Goal: Entertainment & Leisure: Consume media (video, audio)

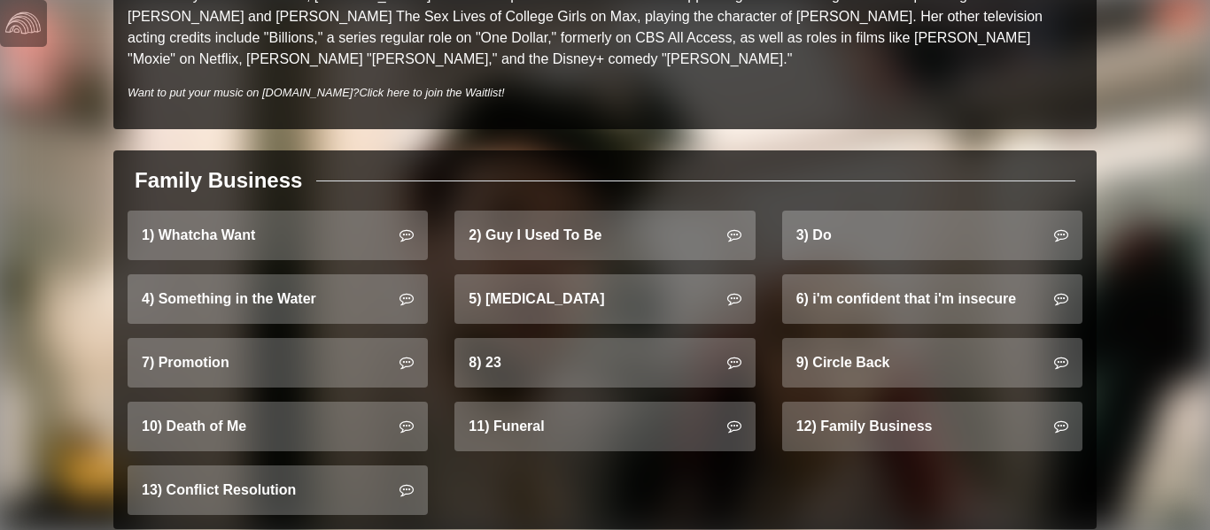
scroll to position [1027, 0]
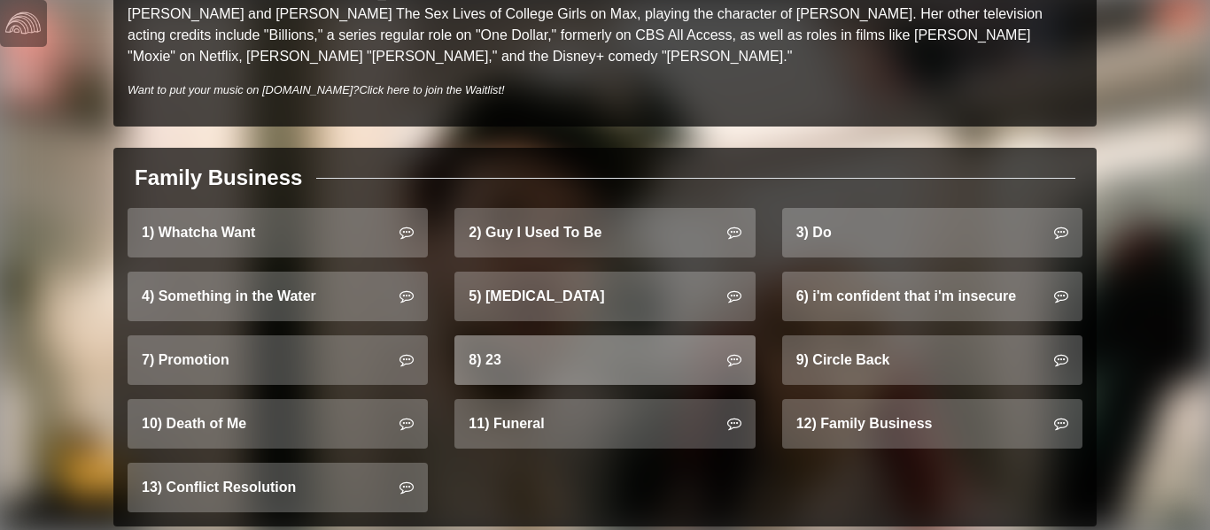
click at [620, 336] on link "8) 23" at bounding box center [604, 361] width 300 height 50
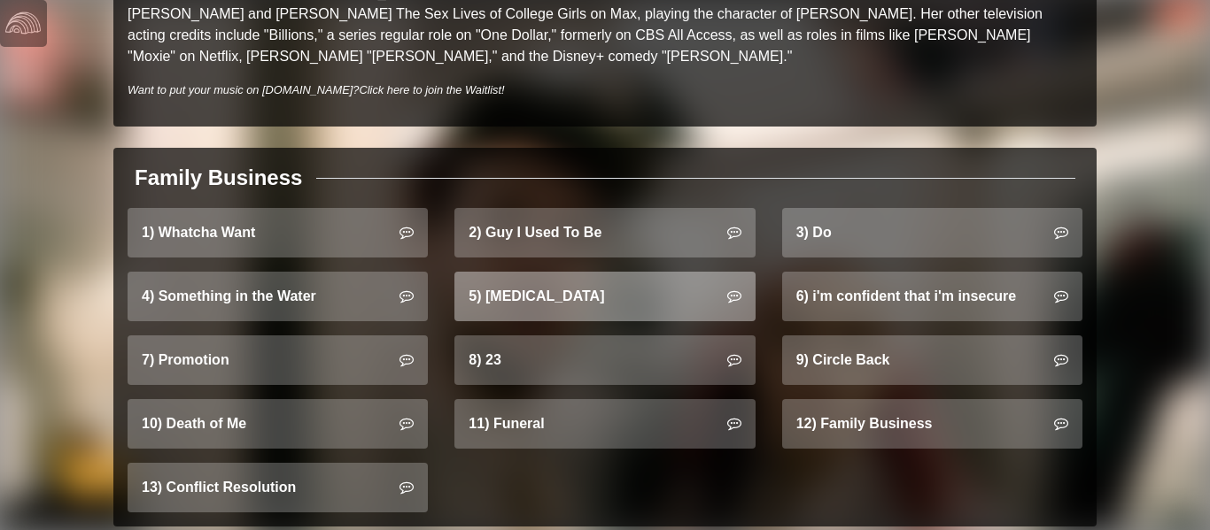
click at [503, 272] on link "5) [MEDICAL_DATA]" at bounding box center [604, 297] width 300 height 50
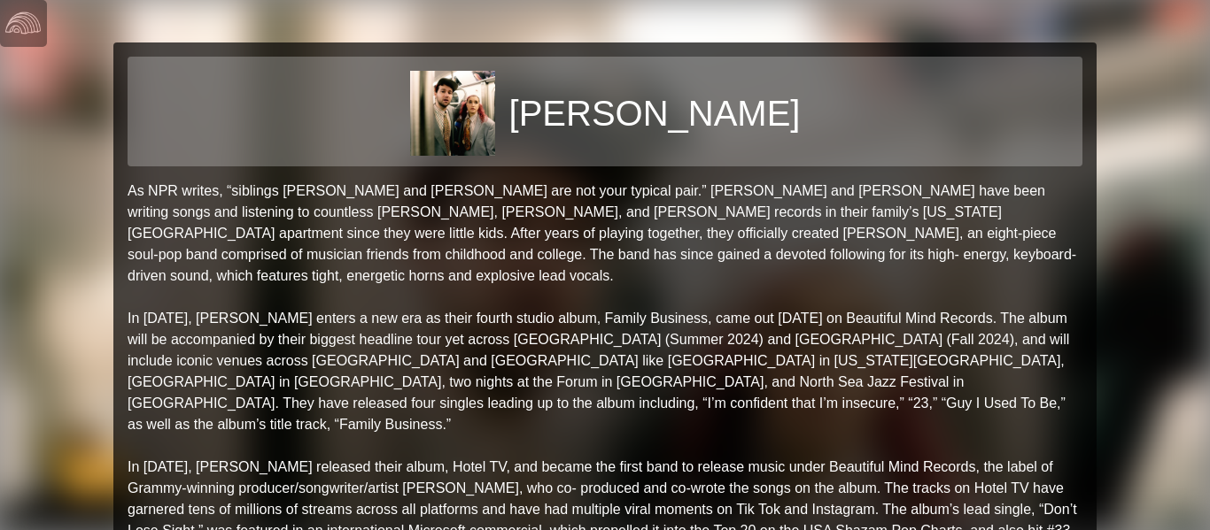
scroll to position [1027, 0]
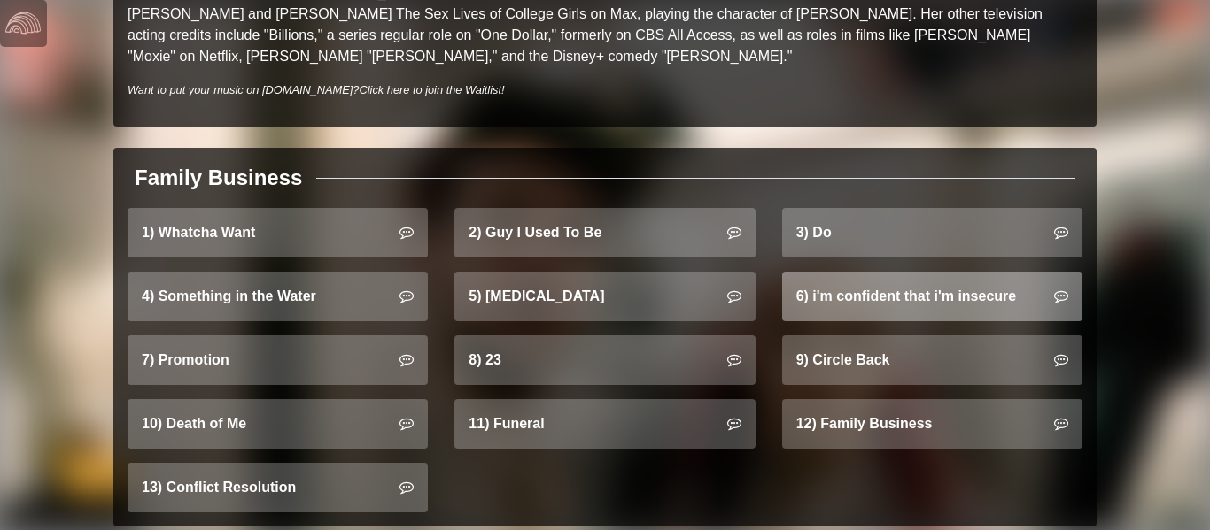
click at [888, 272] on link "6) i'm confident that i'm insecure" at bounding box center [932, 297] width 300 height 50
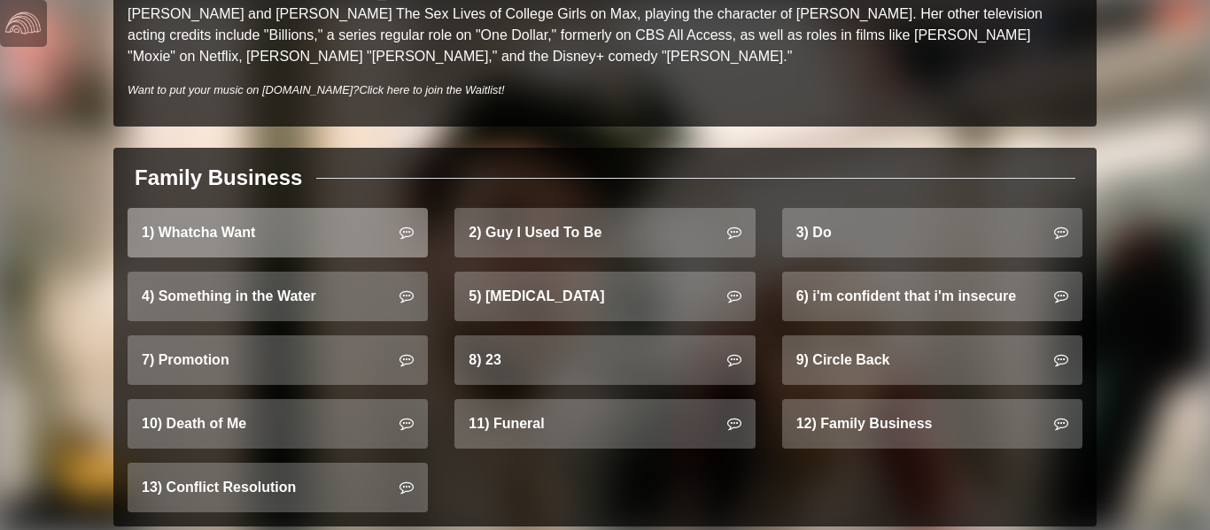
click at [360, 208] on link "1) Whatcha Want" at bounding box center [278, 233] width 300 height 50
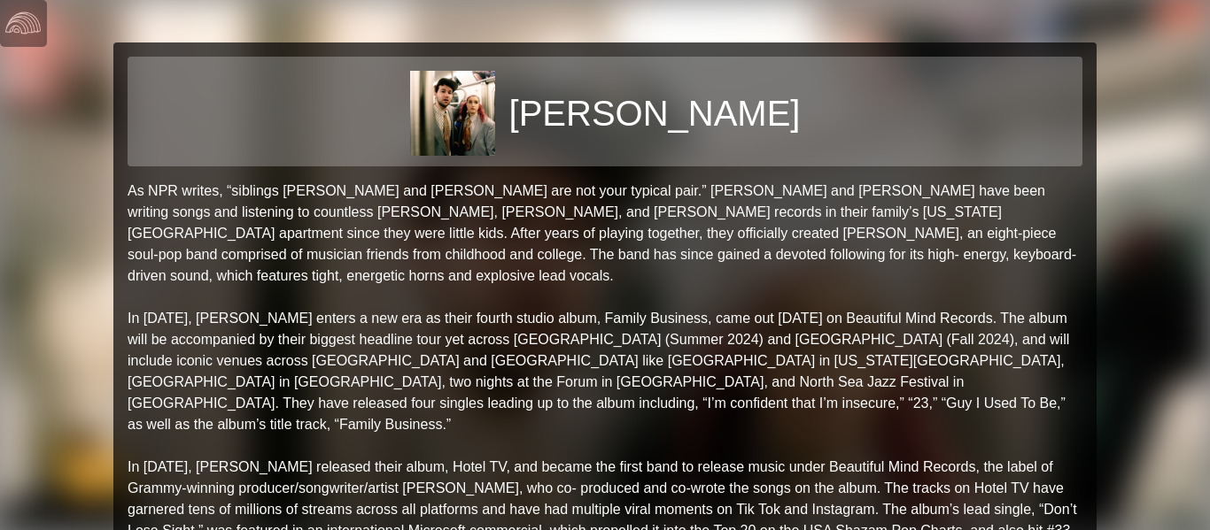
scroll to position [1027, 0]
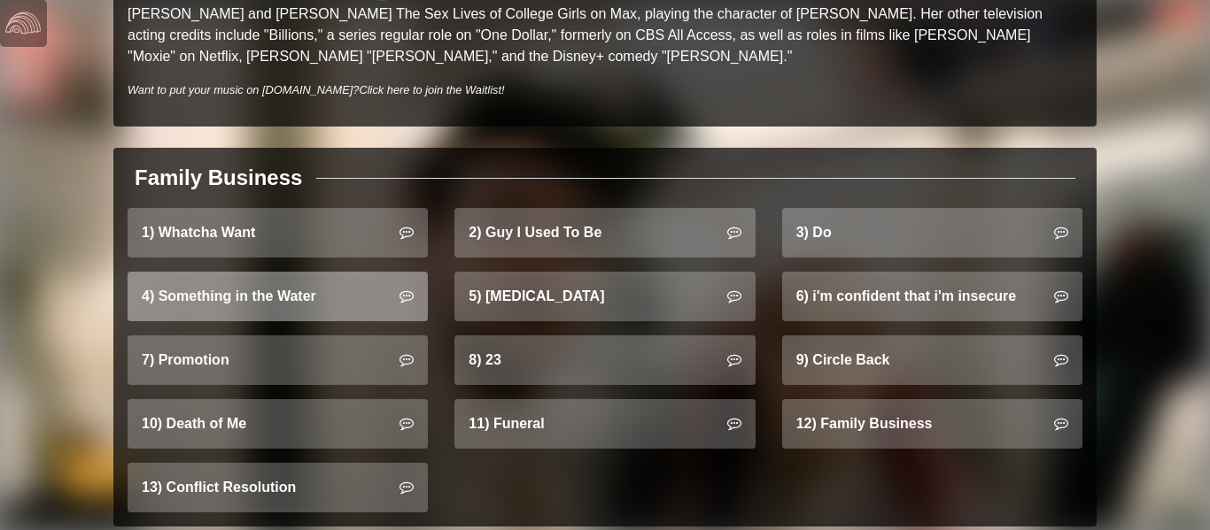
click at [342, 282] on link "4) Something in the Water" at bounding box center [278, 297] width 300 height 50
